Goal: Transaction & Acquisition: Book appointment/travel/reservation

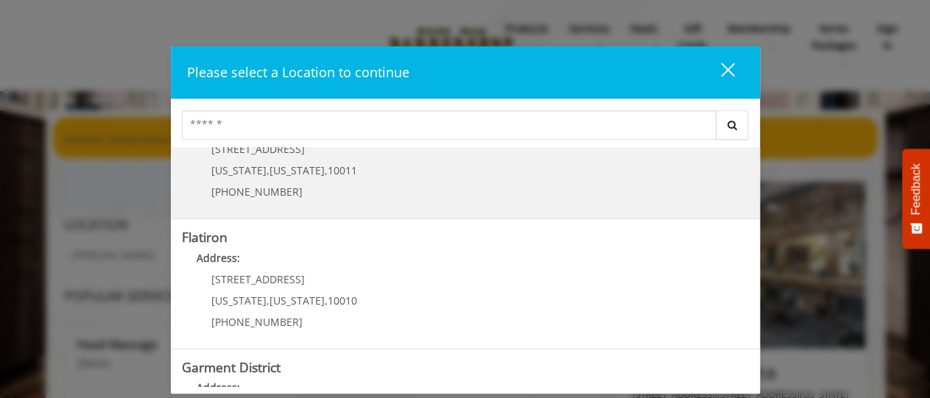
scroll to position [239, 0]
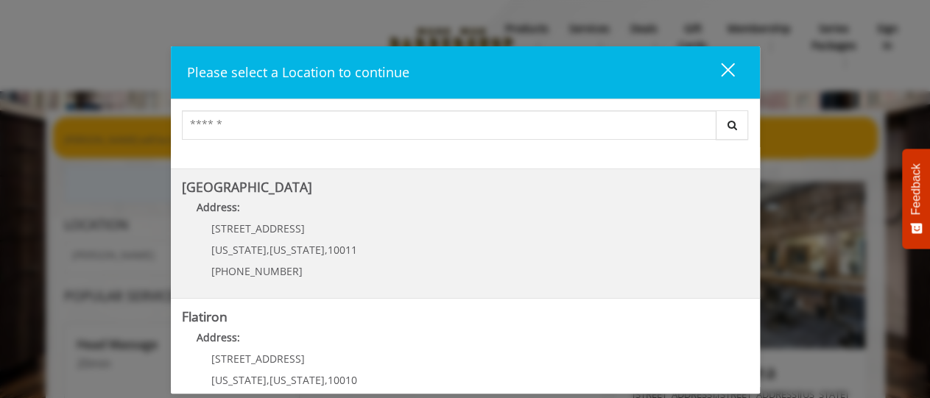
click at [494, 213] on Street "Address:" at bounding box center [465, 212] width 567 height 24
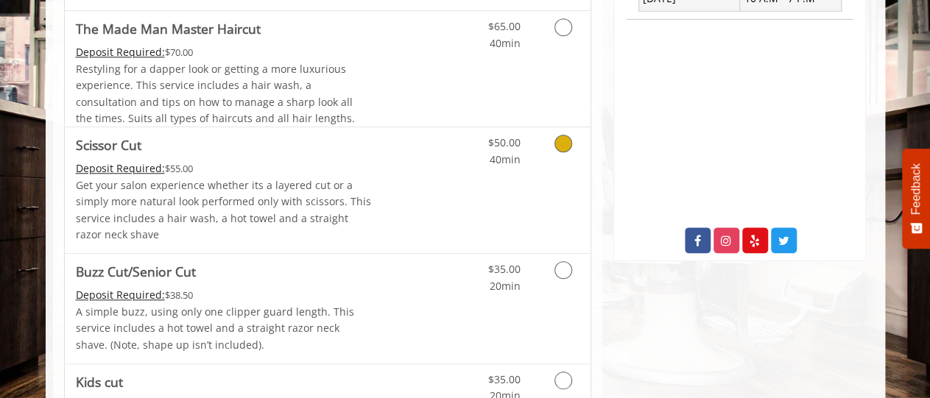
scroll to position [689, 0]
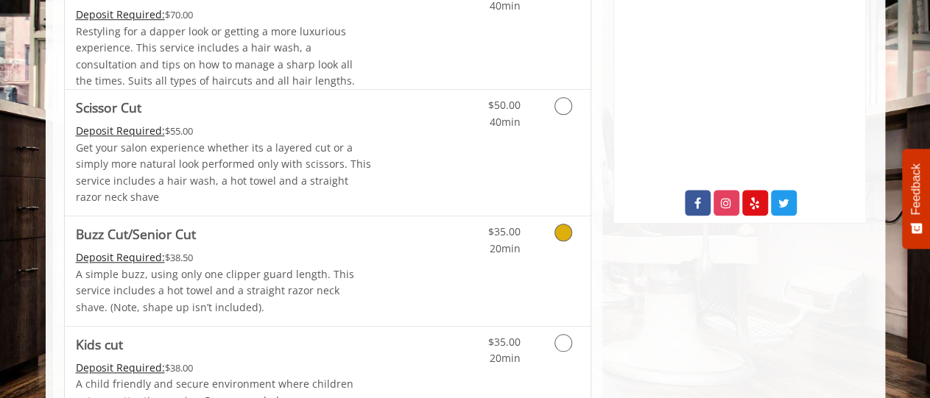
click at [564, 227] on icon "Grooming services" at bounding box center [563, 233] width 18 height 18
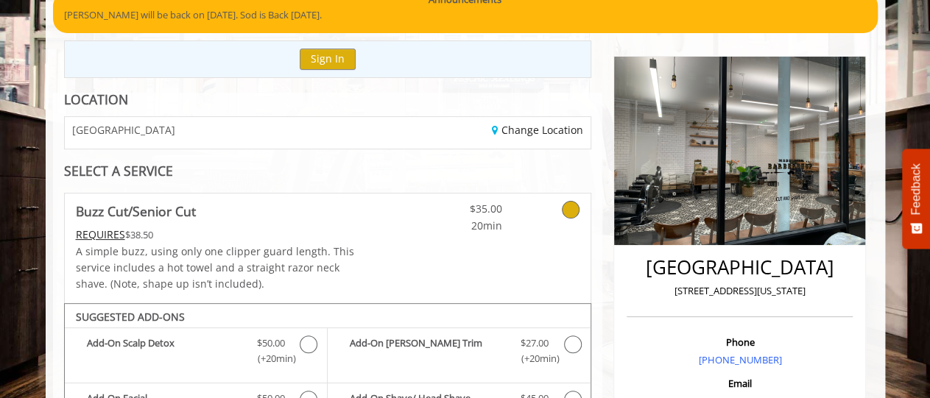
scroll to position [427, 0]
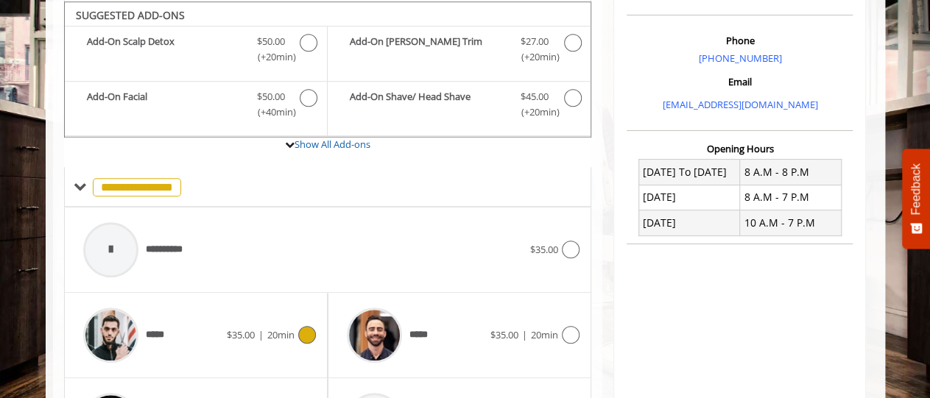
click at [307, 329] on icon at bounding box center [307, 335] width 18 height 18
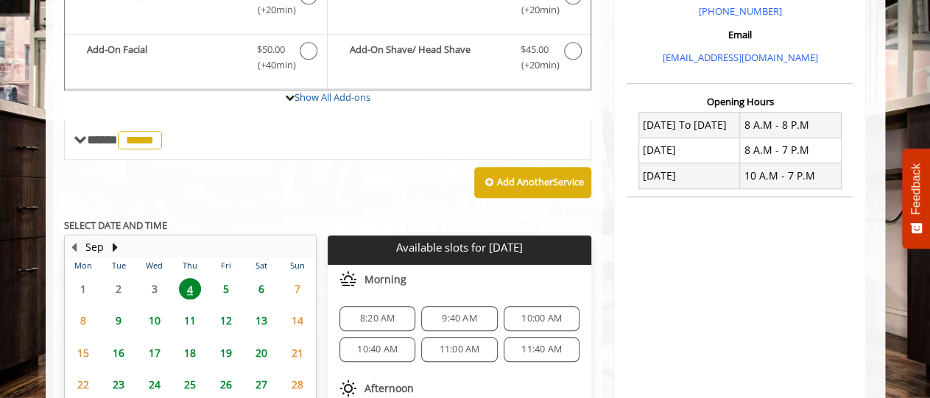
scroll to position [504, 0]
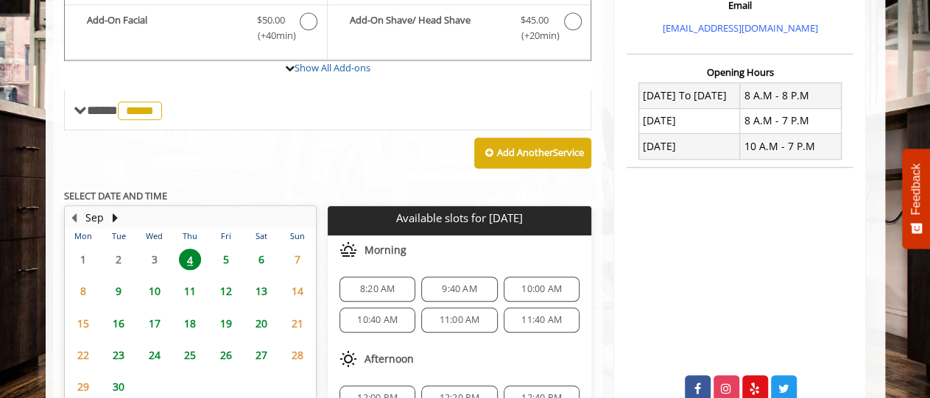
click at [119, 288] on span "9" at bounding box center [119, 291] width 22 height 21
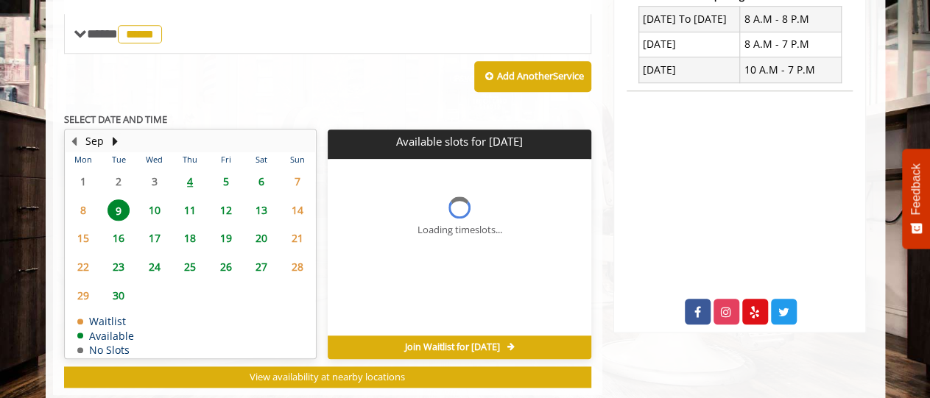
scroll to position [632, 0]
